Goal: Go to known website: Access a specific website the user already knows

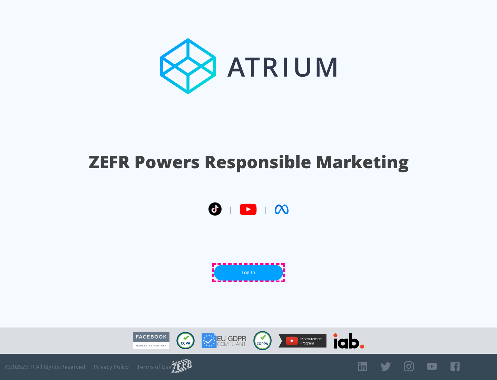
click at [248, 272] on link "Log In" at bounding box center [248, 273] width 69 height 16
